Goal: Complete application form

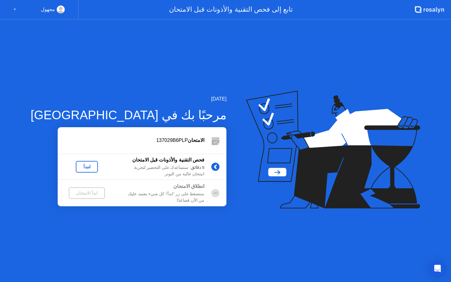
click at [78, 167] on div "لنبدأ" at bounding box center [86, 166] width 17 height 5
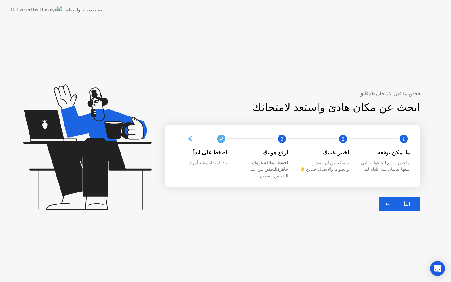
click at [414, 205] on button "ابدأ" at bounding box center [399, 204] width 42 height 15
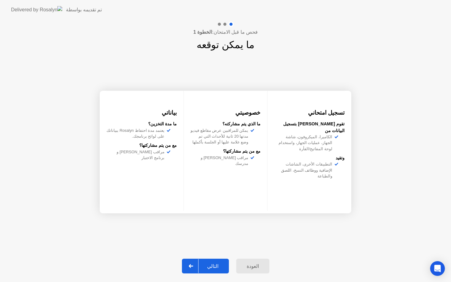
click at [221, 271] on button "التالي" at bounding box center [205, 266] width 47 height 15
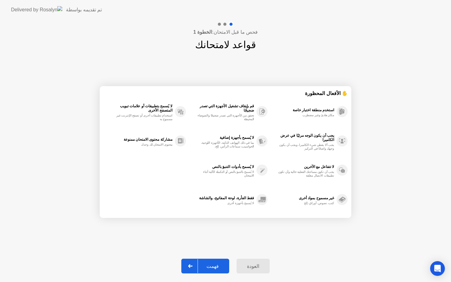
click at [221, 269] on div "فهمت" at bounding box center [212, 266] width 29 height 6
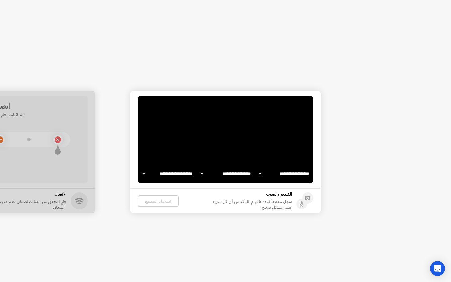
select select "**********"
select select "*******"
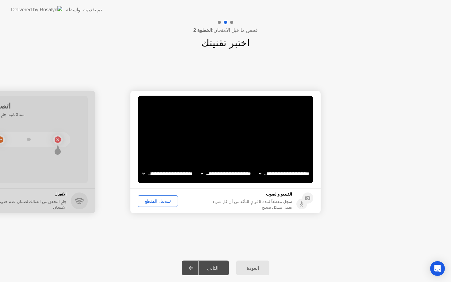
click at [148, 204] on div "تسجيل المقطع" at bounding box center [158, 201] width 36 height 5
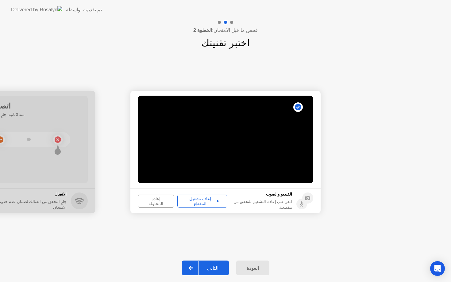
click at [214, 268] on div "التالي" at bounding box center [212, 268] width 29 height 6
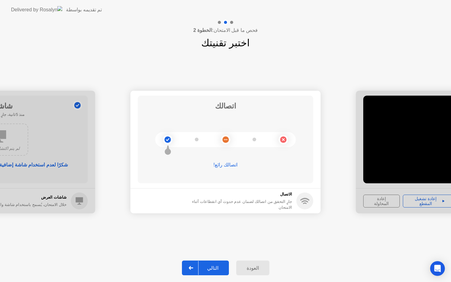
click at [214, 268] on div "التالي" at bounding box center [212, 268] width 29 height 6
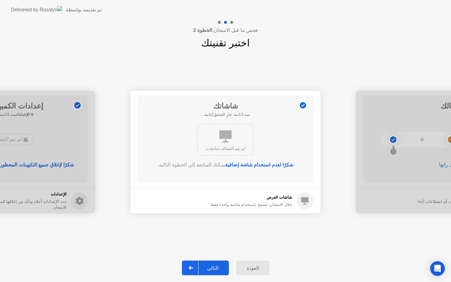
click at [213, 267] on div "التالي" at bounding box center [212, 268] width 29 height 6
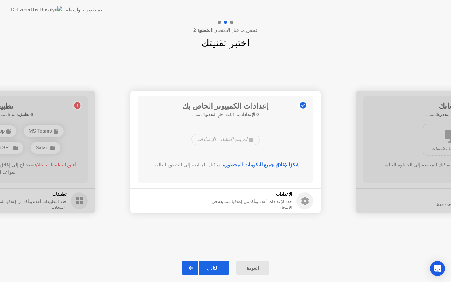
click at [213, 266] on div "التالي" at bounding box center [212, 268] width 29 height 6
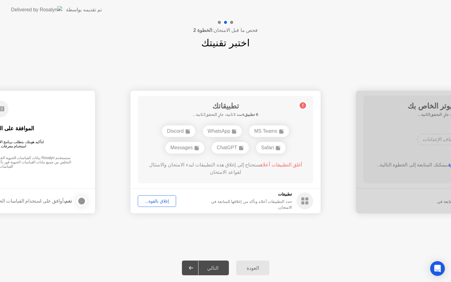
click at [164, 200] on div "إغلاق بالقوة..." at bounding box center [157, 201] width 34 height 5
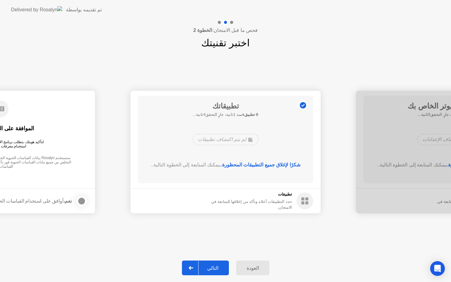
click at [218, 272] on button "التالي" at bounding box center [205, 268] width 47 height 15
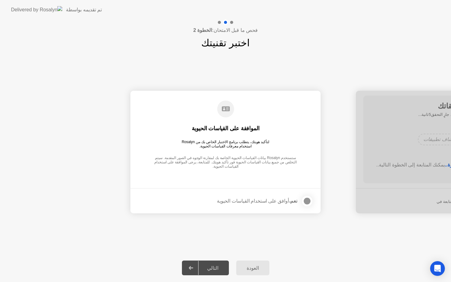
click at [217, 269] on div "التالي" at bounding box center [212, 268] width 29 height 6
click at [308, 200] on div at bounding box center [306, 201] width 7 height 7
click at [214, 270] on div "التالي" at bounding box center [212, 268] width 29 height 6
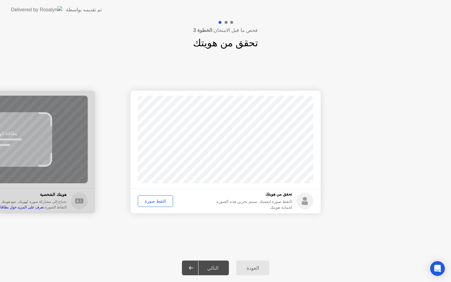
click at [164, 204] on div "التقط صورة" at bounding box center [155, 201] width 31 height 5
click at [159, 199] on div "إعادة الالتقاط" at bounding box center [156, 201] width 33 height 5
click at [143, 203] on div "التقط صورة" at bounding box center [155, 201] width 31 height 5
click at [202, 272] on button "التالي" at bounding box center [205, 268] width 47 height 15
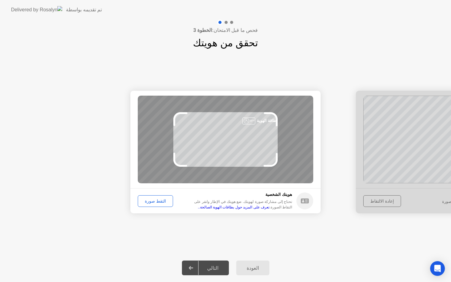
click at [162, 199] on div "التقط صورة" at bounding box center [155, 201] width 31 height 5
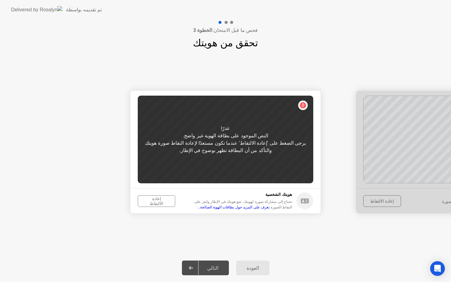
click at [156, 202] on div "إعادة الالتقاط" at bounding box center [156, 201] width 33 height 10
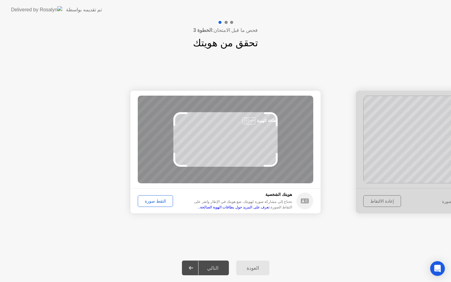
click at [155, 199] on div "التقط صورة" at bounding box center [155, 201] width 31 height 5
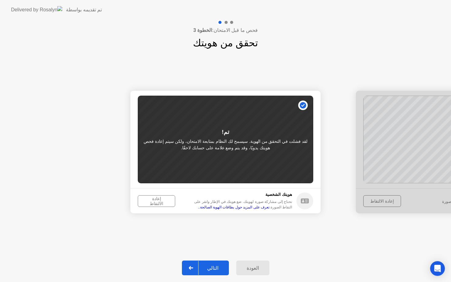
click at [155, 194] on footer "[PERSON_NAME]ك الشخصية تحتاج إلى مشاركة صورة لهويتك. ضع هويتك في الإطار وانقر ع…" at bounding box center [225, 200] width 190 height 25
click at [155, 200] on div "إعادة الالتقاط" at bounding box center [156, 201] width 33 height 10
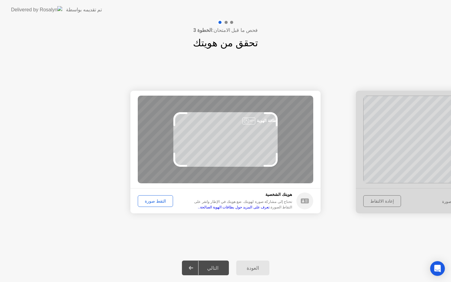
click at [152, 202] on div "التقط صورة" at bounding box center [155, 201] width 31 height 5
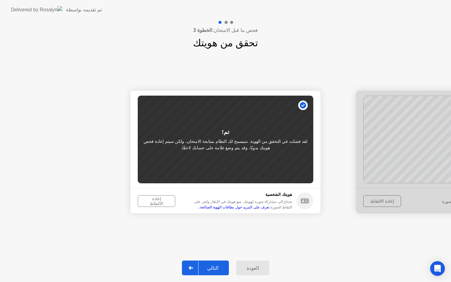
click at [217, 261] on button "التالي" at bounding box center [205, 268] width 47 height 15
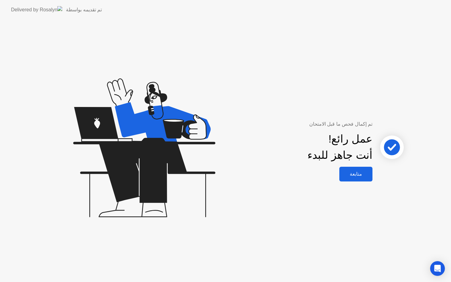
click at [354, 177] on div "متابعة" at bounding box center [355, 174] width 29 height 6
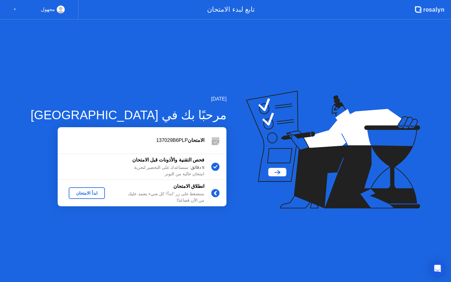
click at [79, 193] on div "ابدأ الامتحان" at bounding box center [86, 193] width 31 height 5
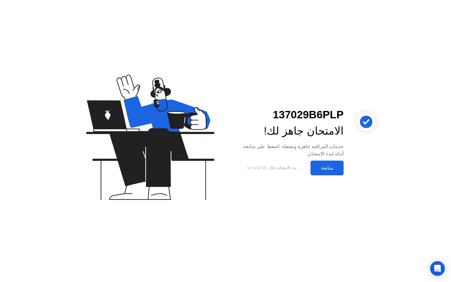
click at [322, 172] on button "متابعة" at bounding box center [326, 168] width 33 height 15
